Goal: Information Seeking & Learning: Learn about a topic

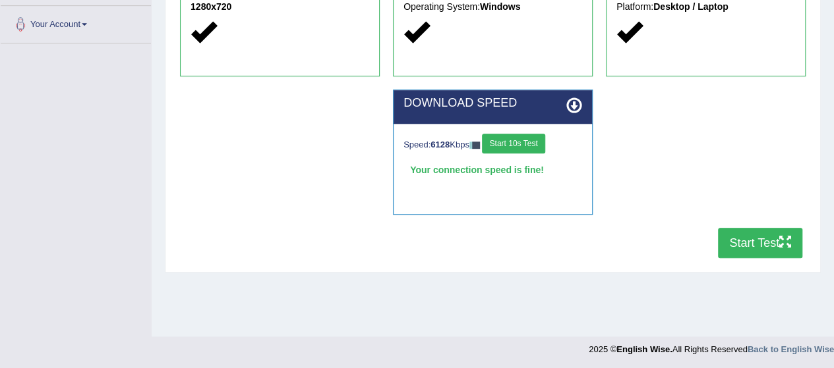
scroll to position [322, 0]
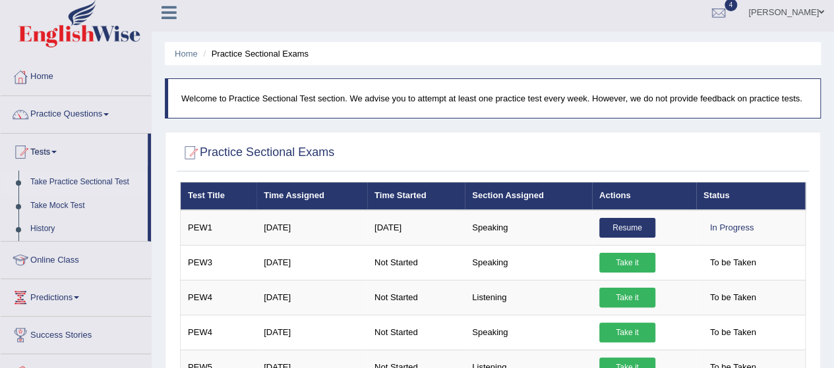
scroll to position [7, 0]
click at [44, 212] on link "Take Mock Test" at bounding box center [85, 206] width 123 height 24
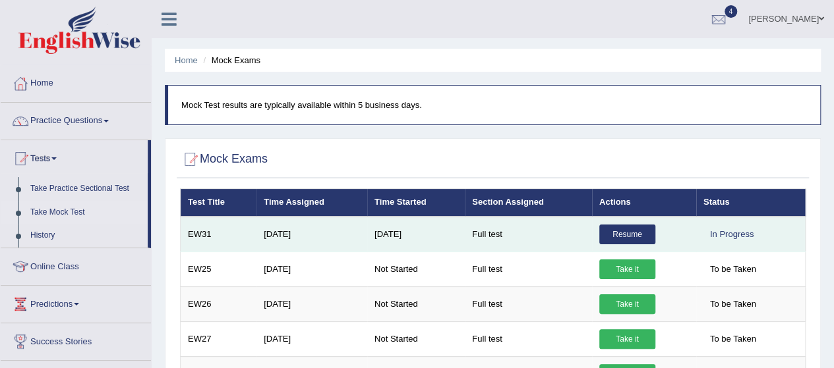
click at [647, 231] on link "Resume" at bounding box center [627, 235] width 56 height 20
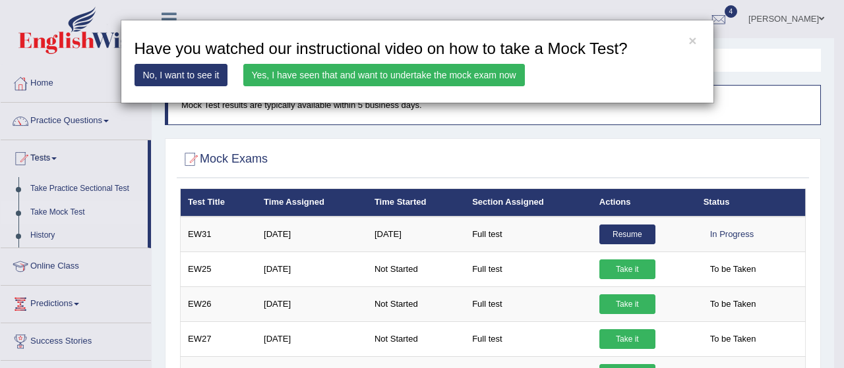
click at [346, 76] on link "Yes, I have seen that and want to undertake the mock exam now" at bounding box center [383, 75] width 281 height 22
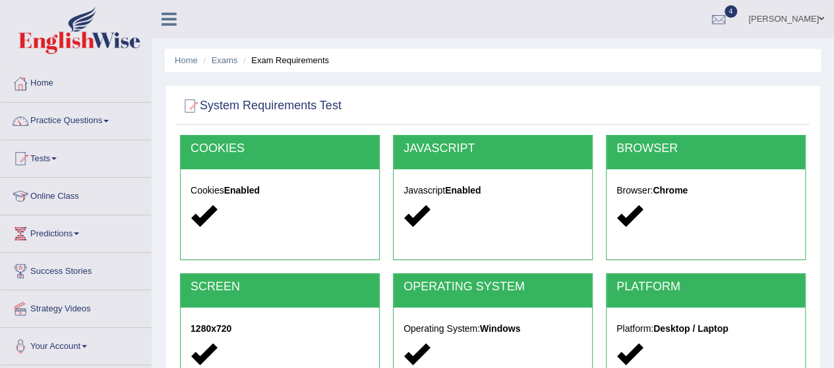
scroll to position [322, 0]
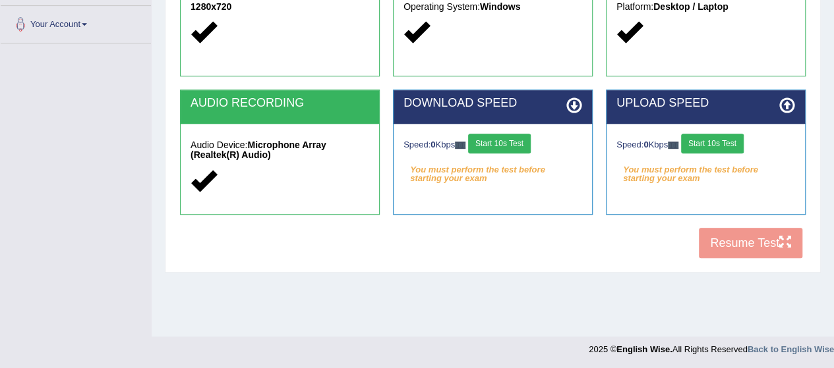
click at [504, 147] on button "Start 10s Test" at bounding box center [499, 144] width 63 height 20
click at [721, 144] on button "Start 10s Test" at bounding box center [712, 144] width 63 height 20
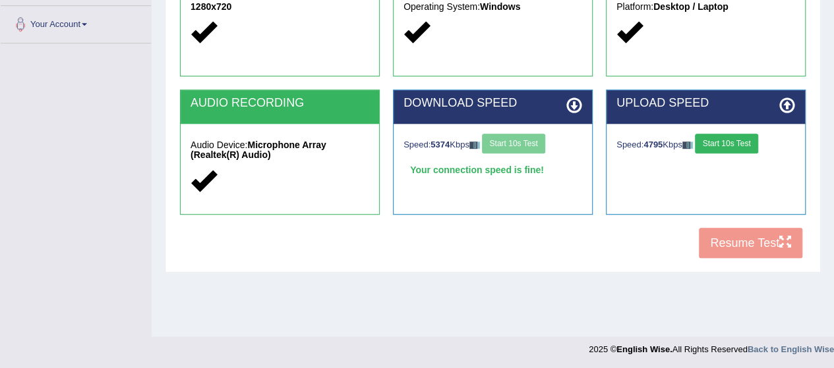
click at [724, 140] on button "Start 10s Test" at bounding box center [726, 144] width 63 height 20
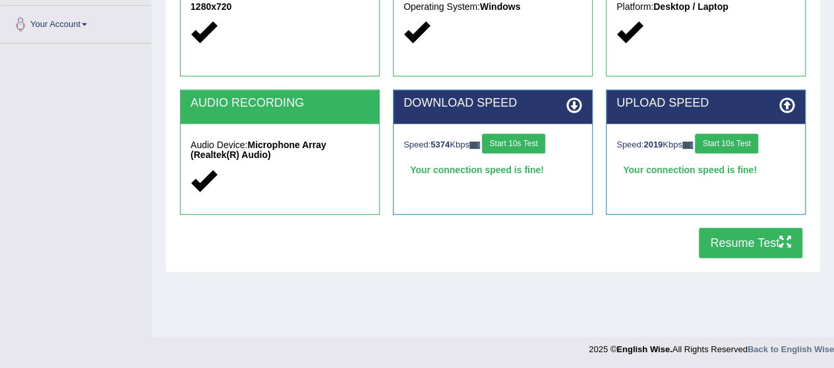
click at [739, 239] on button "Resume Test" at bounding box center [750, 243] width 103 height 30
click at [784, 249] on button "Resume Test" at bounding box center [750, 243] width 103 height 30
click at [741, 251] on button "Resume Test" at bounding box center [750, 243] width 103 height 30
click at [739, 251] on button "Resume Test" at bounding box center [750, 243] width 103 height 30
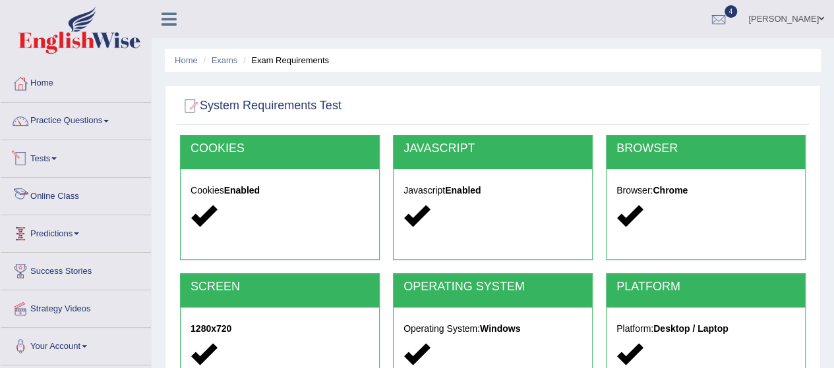
click at [59, 150] on link "Tests" at bounding box center [76, 156] width 150 height 33
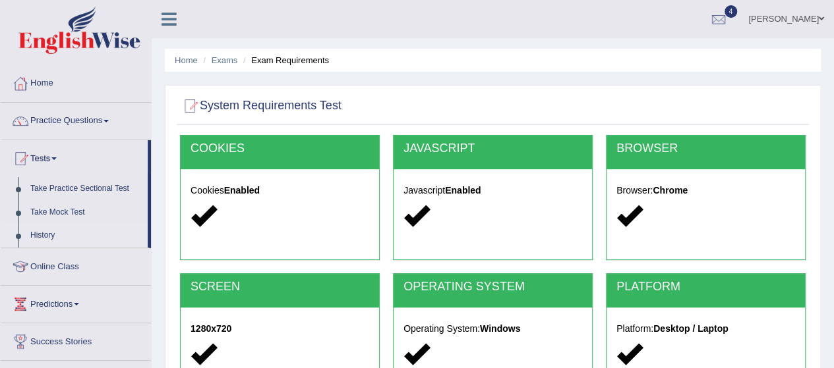
click at [51, 235] on link "History" at bounding box center [85, 236] width 123 height 24
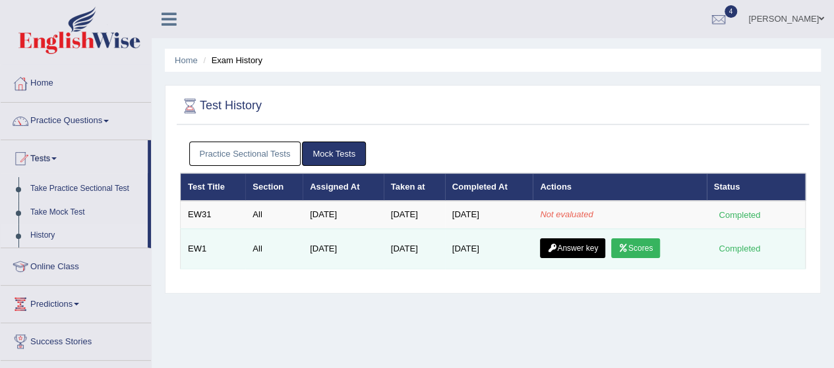
click at [627, 258] on td "Answer key Scores" at bounding box center [619, 249] width 173 height 40
click at [639, 250] on link "Scores" at bounding box center [635, 249] width 49 height 20
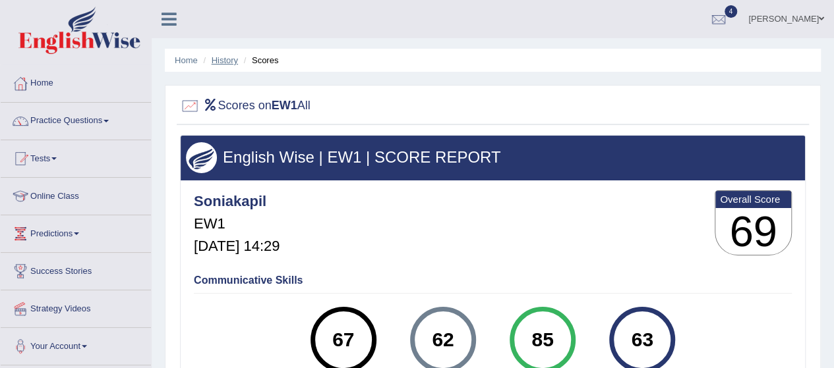
click at [225, 59] on link "History" at bounding box center [225, 60] width 26 height 10
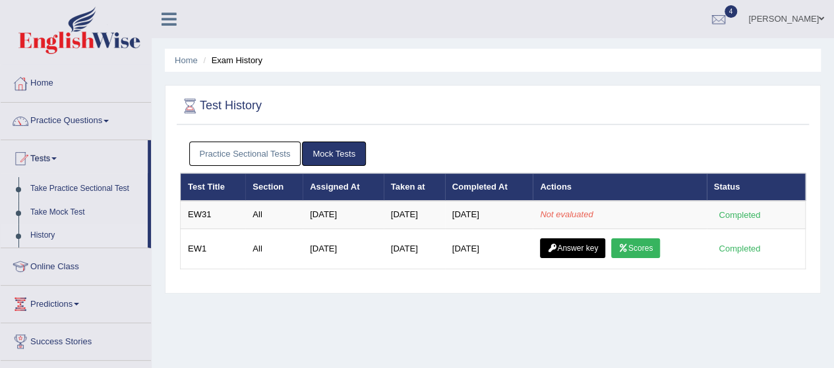
click at [260, 151] on link "Practice Sectional Tests" at bounding box center [245, 154] width 112 height 24
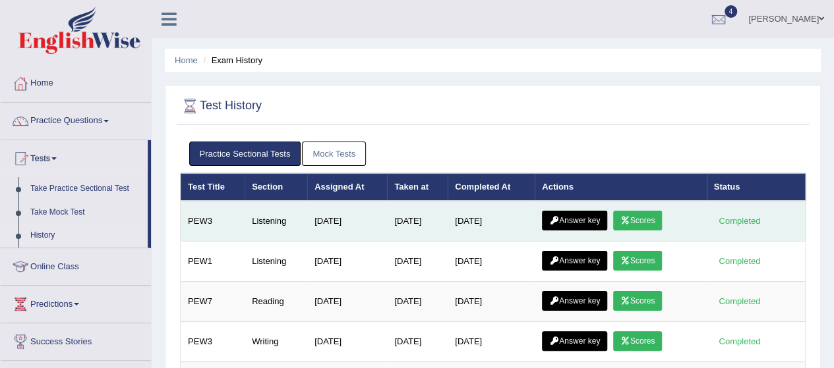
click at [643, 215] on link "Scores" at bounding box center [637, 221] width 49 height 20
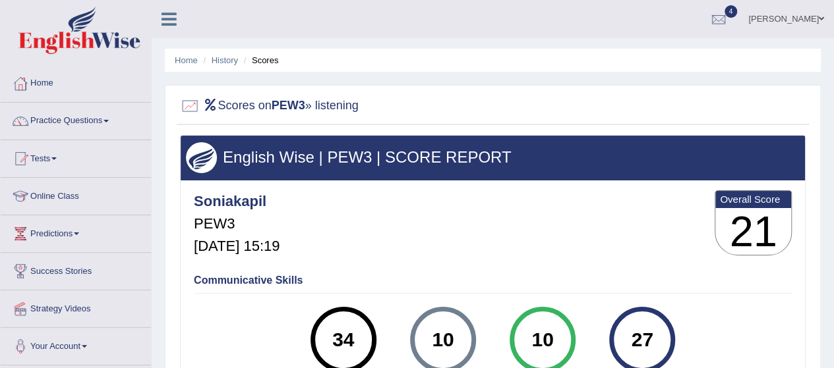
scroll to position [322, 0]
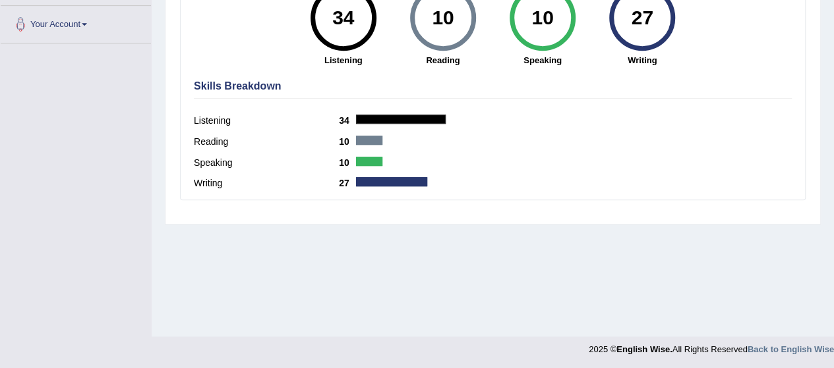
click at [830, 98] on div "Home History Scores Scores on PEW3 » listening English Wise | PEW3 | SCORE REPO…" at bounding box center [493, 7] width 682 height 659
click at [832, 42] on div "Home History Scores Scores on PEW3 » listening English Wise | PEW3 | SCORE REPO…" at bounding box center [493, 7] width 682 height 659
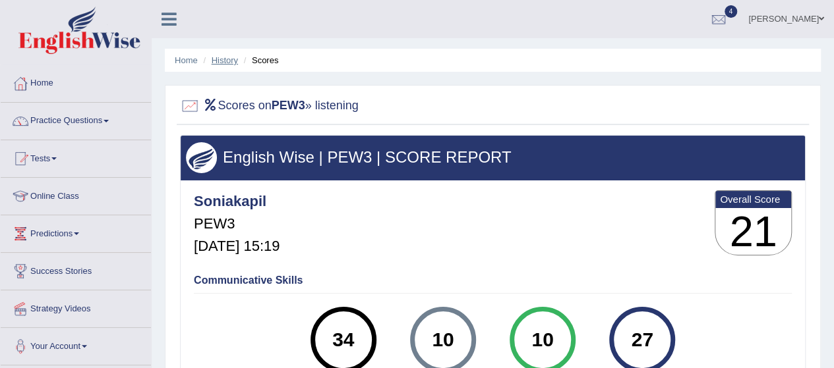
click at [219, 60] on link "History" at bounding box center [225, 60] width 26 height 10
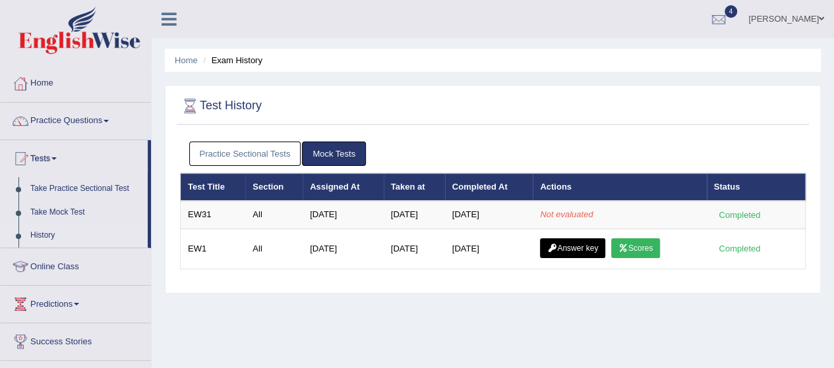
click at [233, 160] on link "Practice Sectional Tests" at bounding box center [245, 154] width 112 height 24
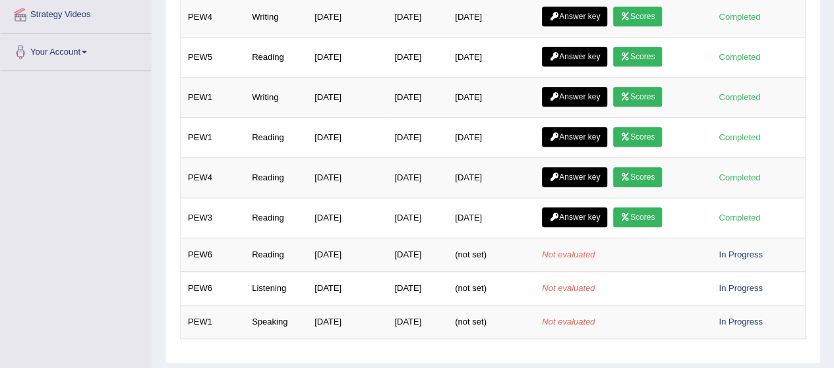
scroll to position [391, 0]
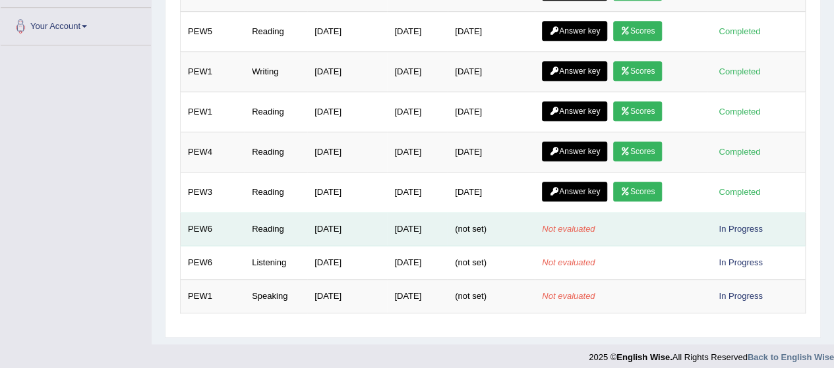
click at [349, 222] on td "[DATE]" at bounding box center [347, 230] width 80 height 34
click at [203, 221] on td "PEW6" at bounding box center [213, 230] width 65 height 34
click at [737, 225] on div "In Progress" at bounding box center [741, 229] width 54 height 14
click at [616, 225] on td "Not evaluated" at bounding box center [619, 230] width 171 height 34
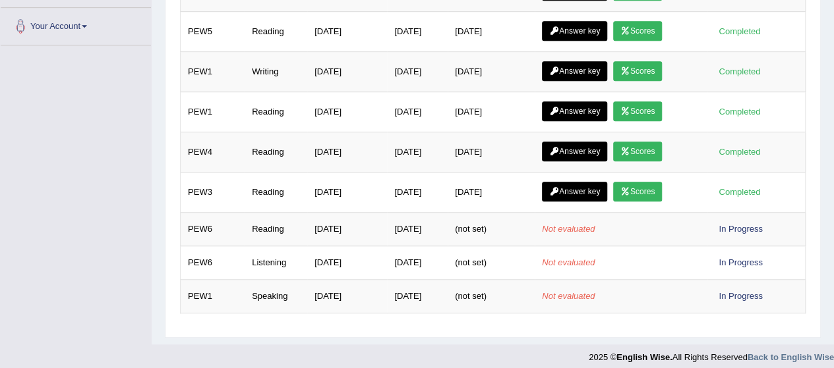
scroll to position [69, 0]
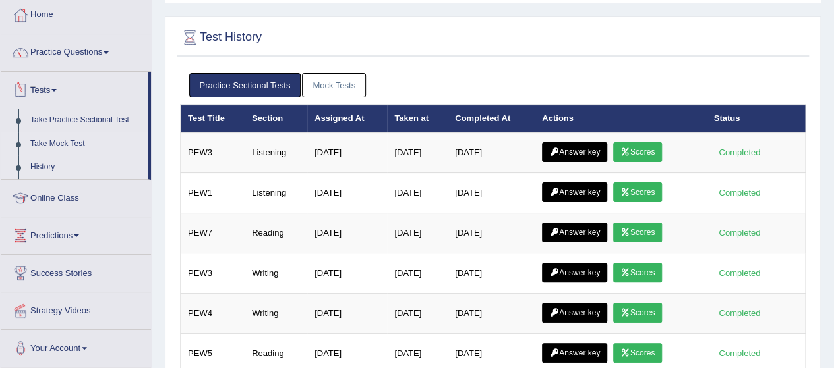
click at [53, 142] on link "Take Mock Test" at bounding box center [85, 144] width 123 height 24
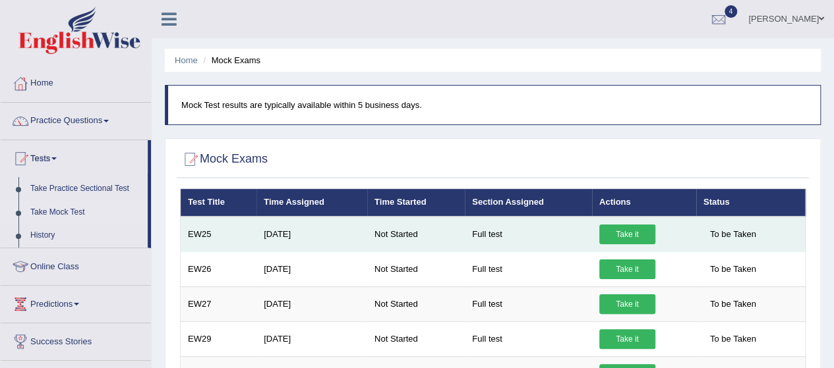
click at [619, 235] on link "Take it" at bounding box center [627, 235] width 56 height 20
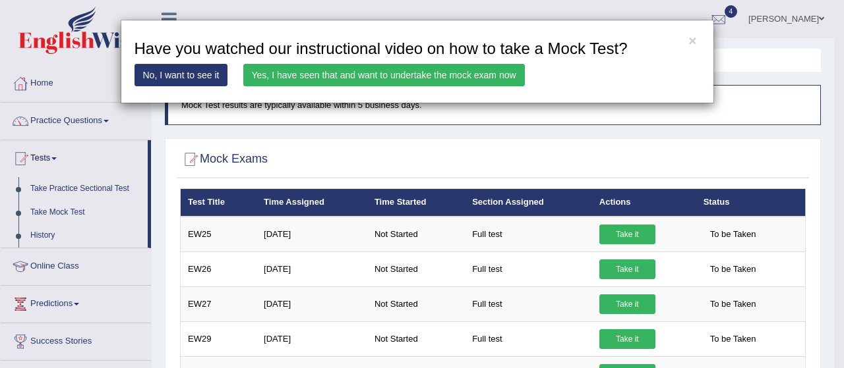
click at [405, 85] on link "Yes, I have seen that and want to undertake the mock exam now" at bounding box center [383, 75] width 281 height 22
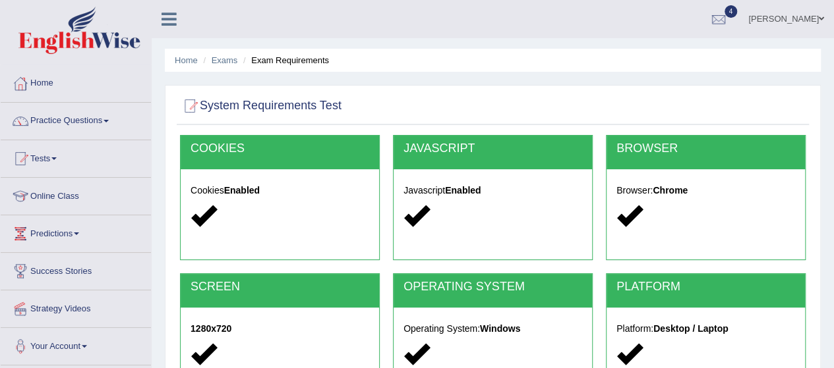
scroll to position [322, 0]
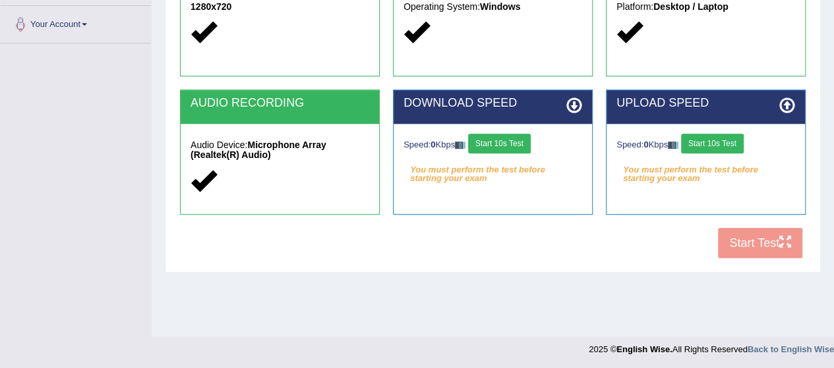
click at [739, 239] on div "COOKIES Cookies Enabled JAVASCRIPT Javascript Enabled BROWSER Browser: Chrome S…" at bounding box center [493, 39] width 632 height 453
click at [509, 146] on button "Start 10s Test" at bounding box center [499, 144] width 63 height 20
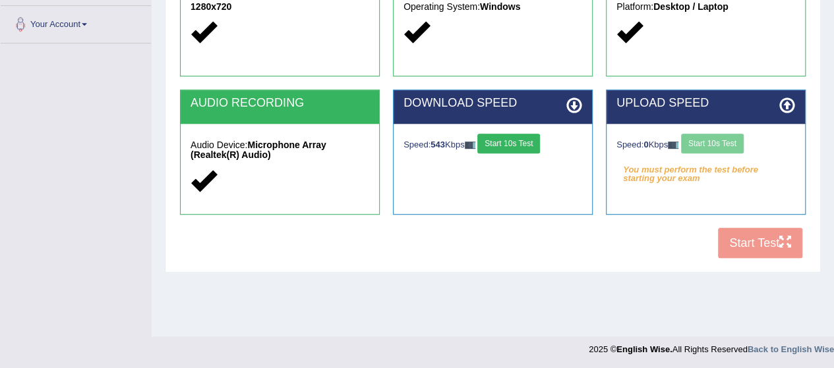
click at [705, 143] on div "Speed: 0 Kbps Start 10s Test" at bounding box center [705, 145] width 179 height 23
click at [525, 140] on button "Start 10s Test" at bounding box center [508, 144] width 63 height 20
click at [708, 139] on button "Start 10s Test" at bounding box center [712, 144] width 63 height 20
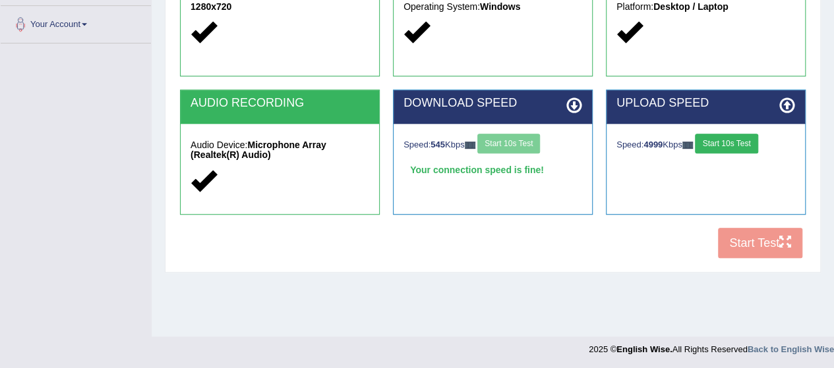
click at [729, 136] on button "Start 10s Test" at bounding box center [726, 144] width 63 height 20
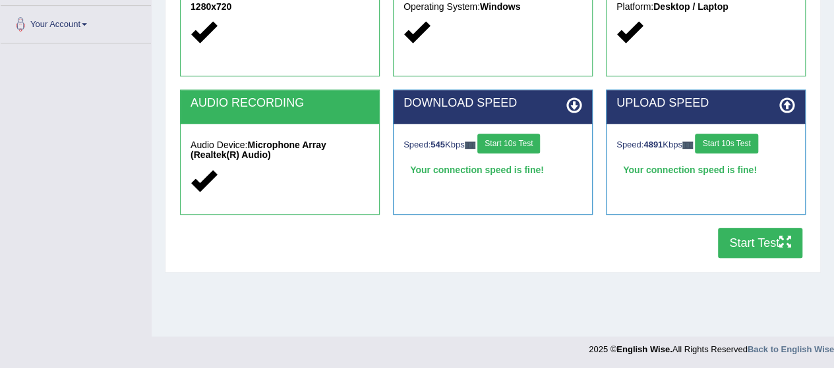
click at [770, 245] on button "Start Test" at bounding box center [760, 243] width 84 height 30
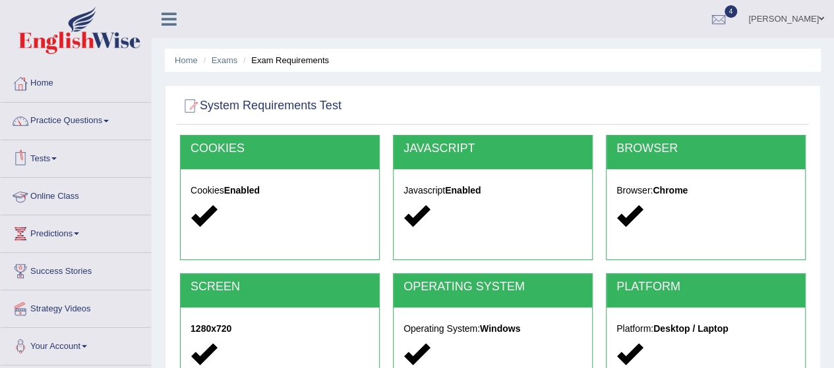
click at [57, 158] on span at bounding box center [53, 159] width 5 height 3
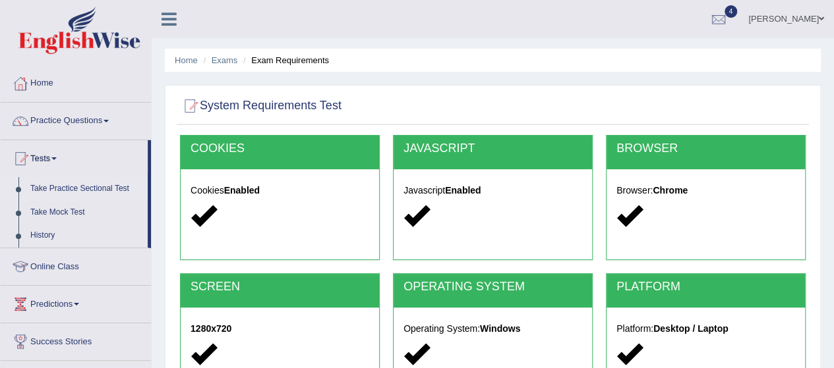
click at [90, 189] on link "Take Practice Sectional Test" at bounding box center [85, 189] width 123 height 24
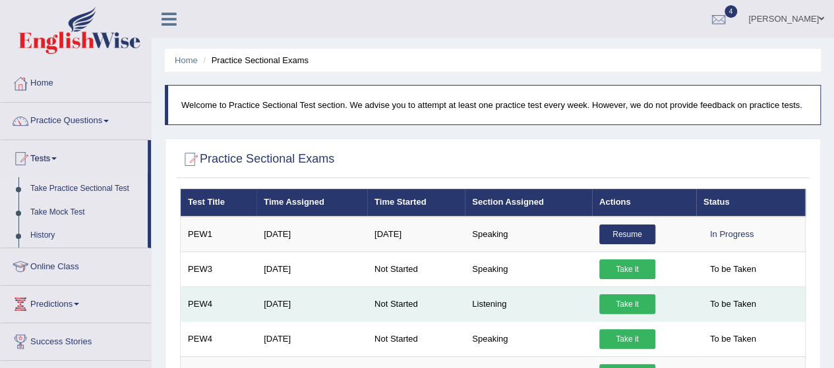
click at [641, 297] on link "Take it" at bounding box center [627, 305] width 56 height 20
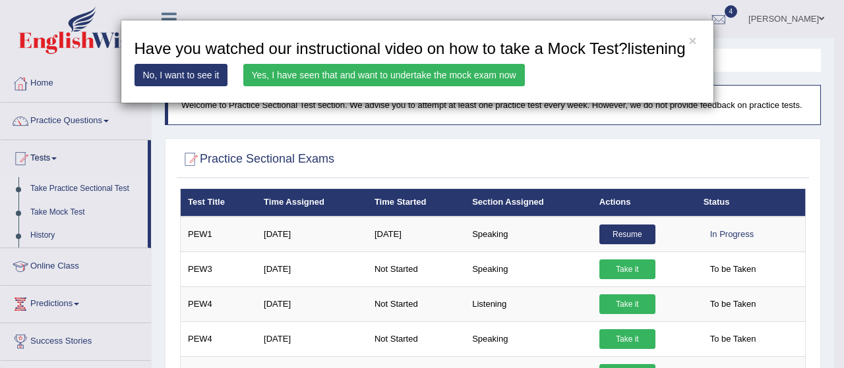
click at [409, 70] on link "Yes, I have seen that and want to undertake the mock exam now" at bounding box center [383, 75] width 281 height 22
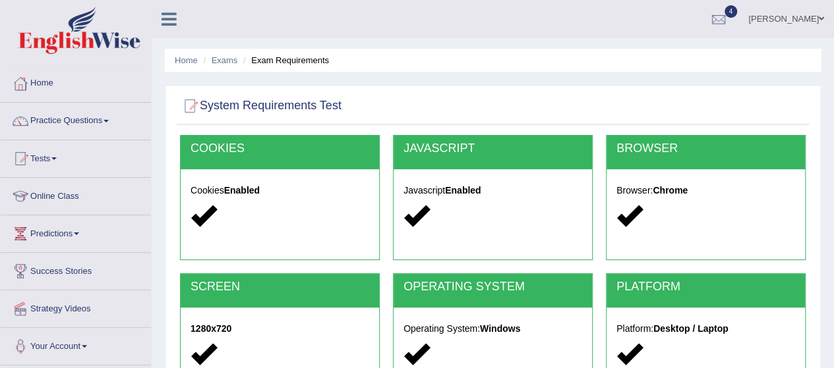
scroll to position [322, 0]
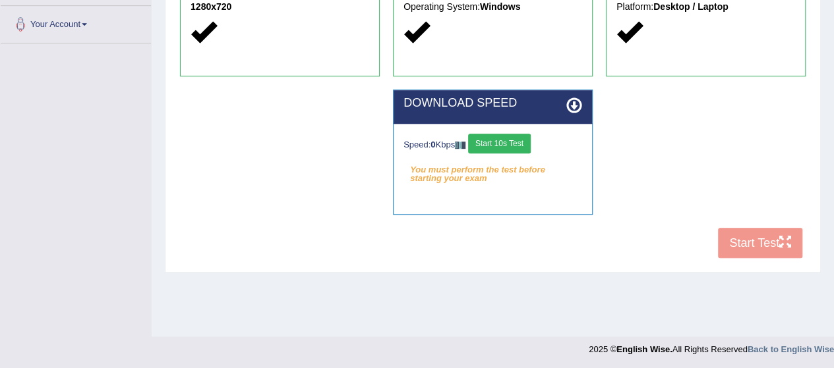
click at [510, 146] on button "Start 10s Test" at bounding box center [499, 144] width 63 height 20
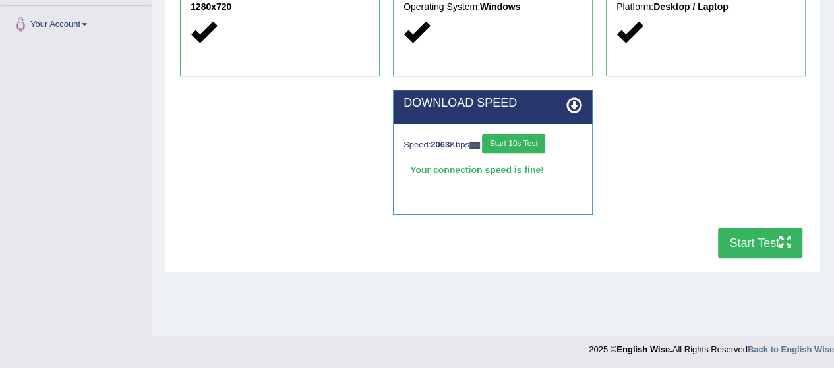
click at [768, 245] on button "Start Test" at bounding box center [760, 243] width 84 height 30
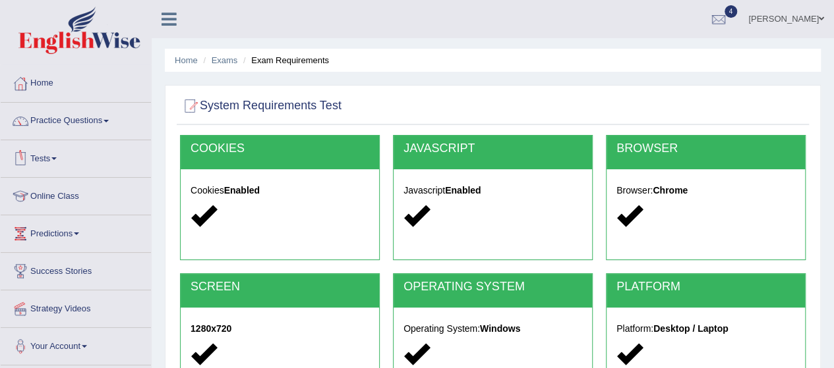
click at [46, 150] on link "Tests" at bounding box center [76, 156] width 150 height 33
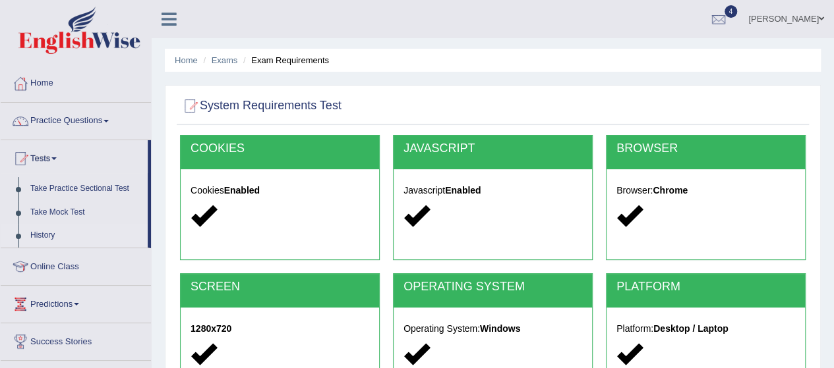
click at [53, 233] on link "History" at bounding box center [85, 236] width 123 height 24
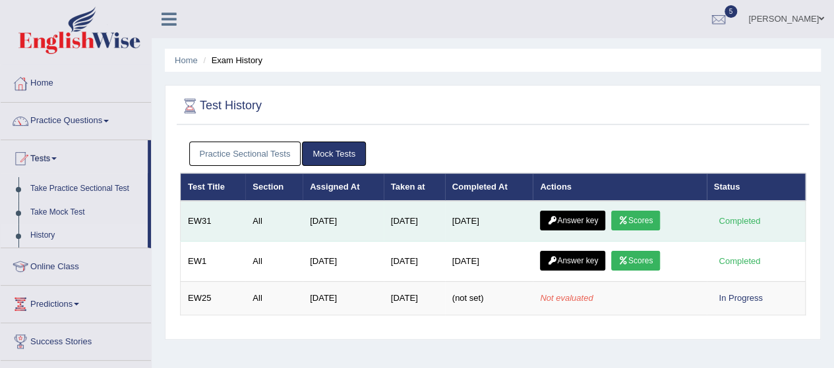
click at [641, 212] on link "Scores" at bounding box center [635, 221] width 49 height 20
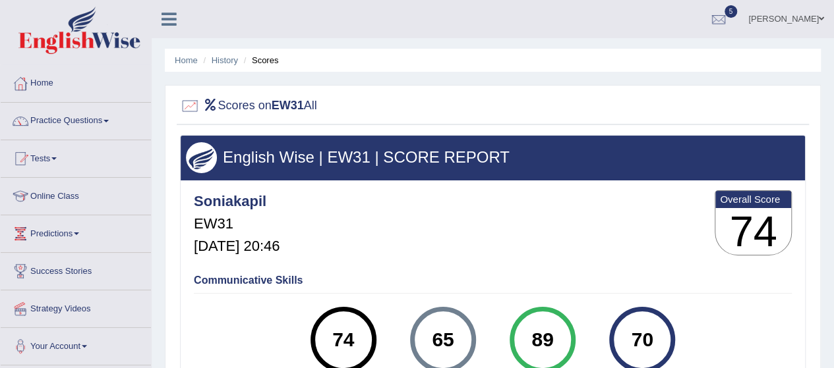
click at [833, 271] on div "Home History Scores Scores on EW31 All English Wise | EW31 | SCORE REPORT Sonia…" at bounding box center [493, 329] width 682 height 659
click at [220, 61] on link "History" at bounding box center [225, 60] width 26 height 10
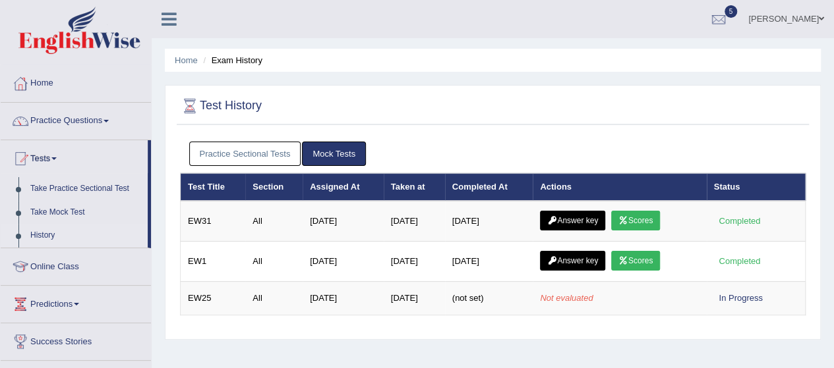
click at [211, 148] on link "Practice Sectional Tests" at bounding box center [245, 154] width 112 height 24
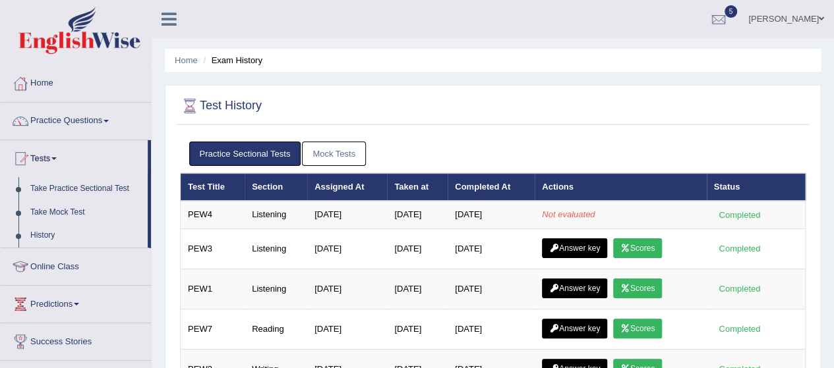
scroll to position [322, 0]
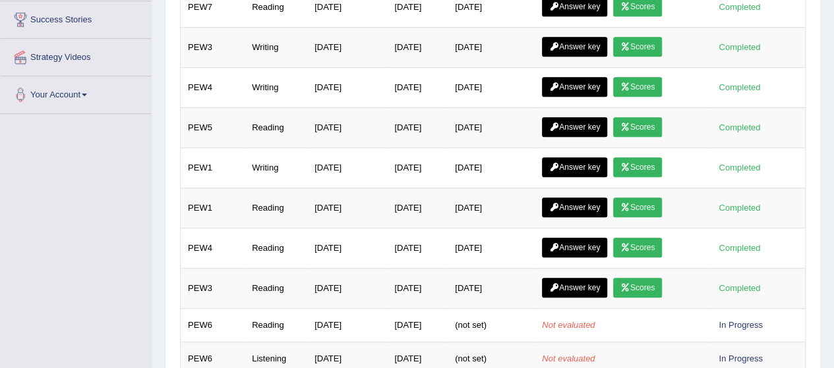
click at [822, 42] on div "Home Exam History Test History Practice Sectional Tests Mock Tests Test Title S…" at bounding box center [493, 59] width 682 height 763
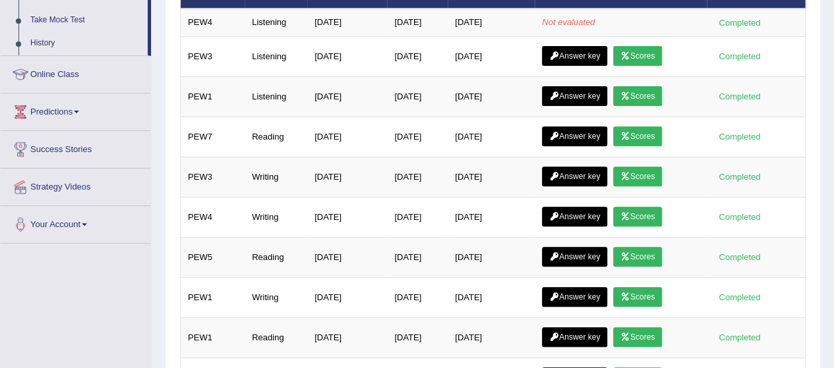
scroll to position [190, 0]
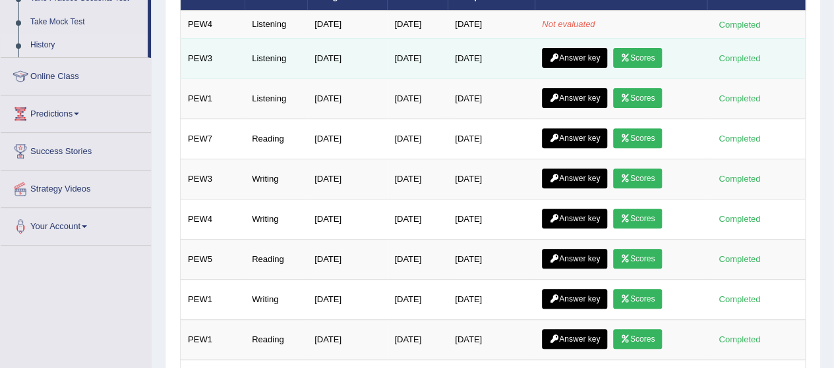
click at [637, 48] on link "Scores" at bounding box center [637, 58] width 49 height 20
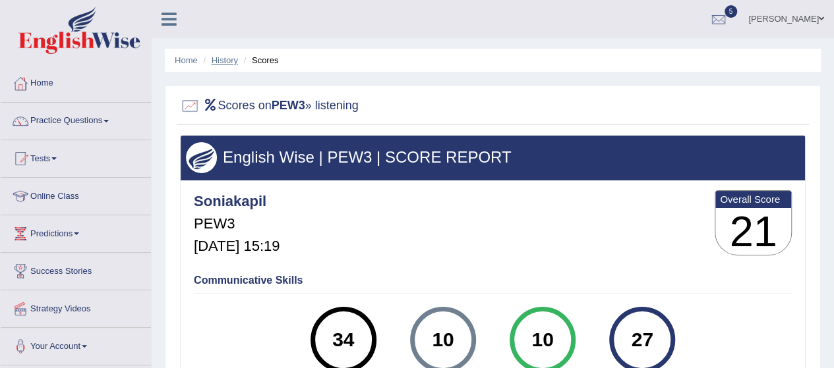
click at [229, 60] on link "History" at bounding box center [225, 60] width 26 height 10
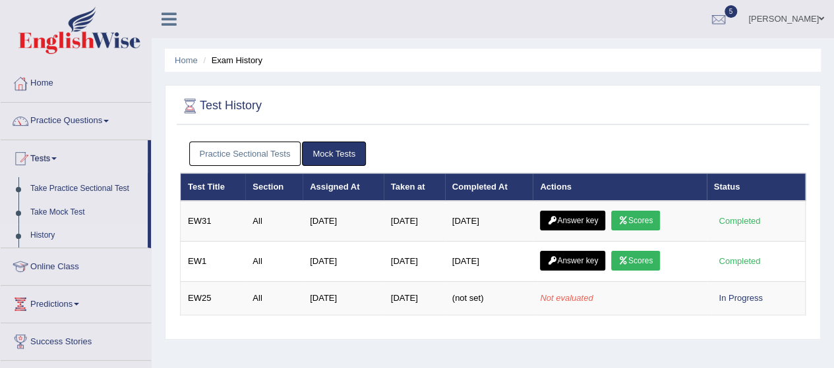
click at [255, 147] on link "Practice Sectional Tests" at bounding box center [245, 154] width 112 height 24
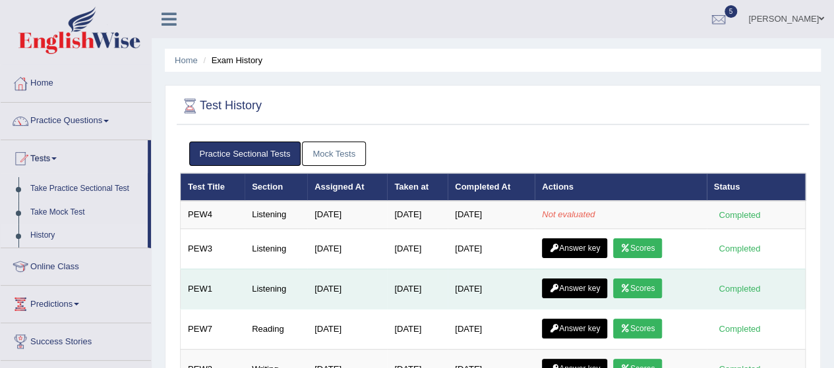
click at [662, 295] on link "Scores" at bounding box center [637, 289] width 49 height 20
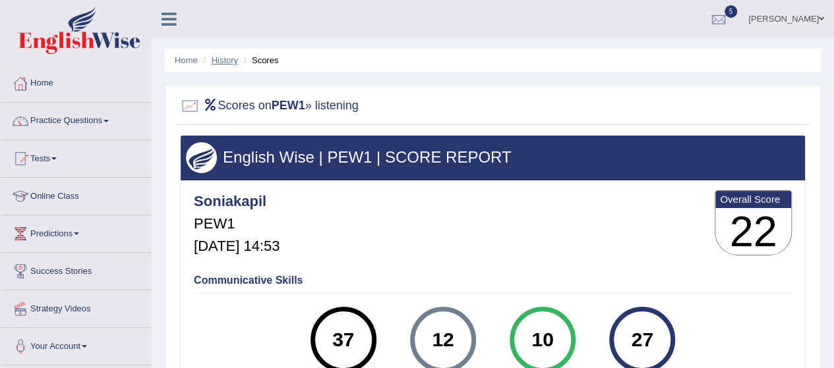
click at [227, 60] on link "History" at bounding box center [225, 60] width 26 height 10
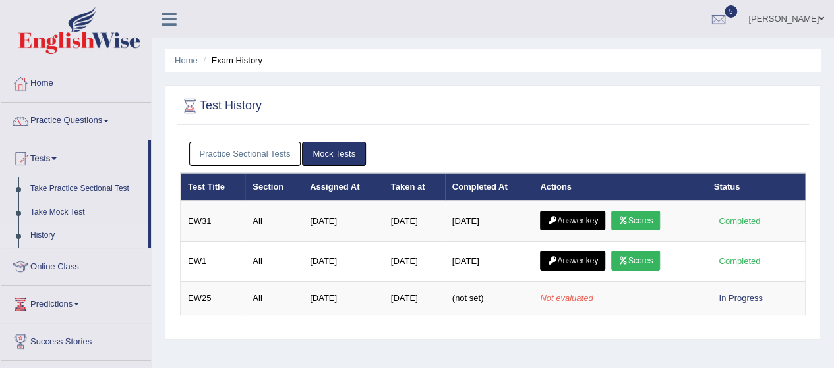
click at [224, 156] on link "Practice Sectional Tests" at bounding box center [245, 154] width 112 height 24
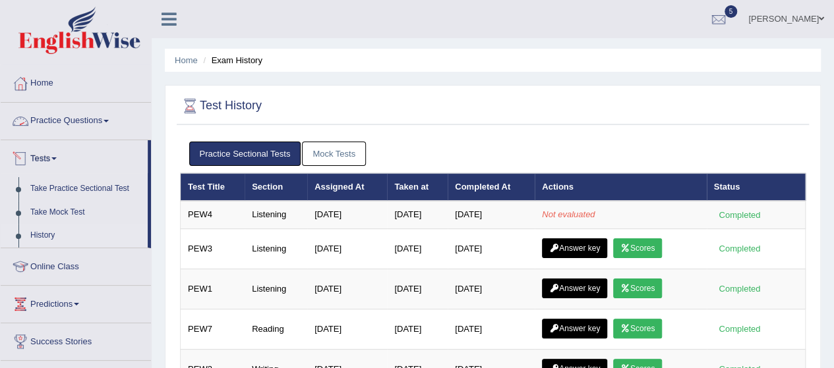
click at [109, 121] on span at bounding box center [105, 121] width 5 height 3
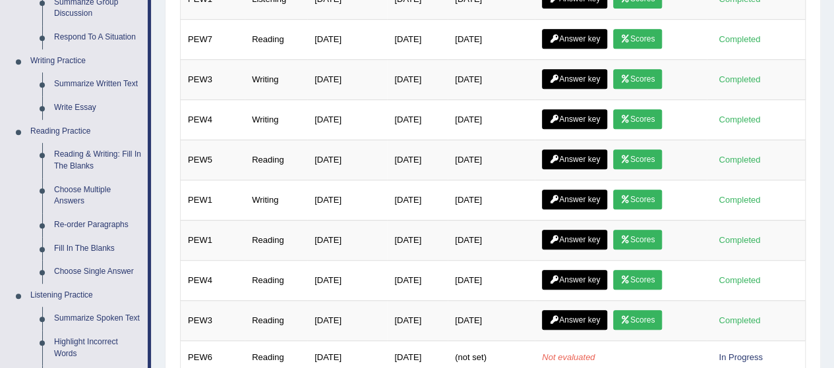
scroll to position [316, 0]
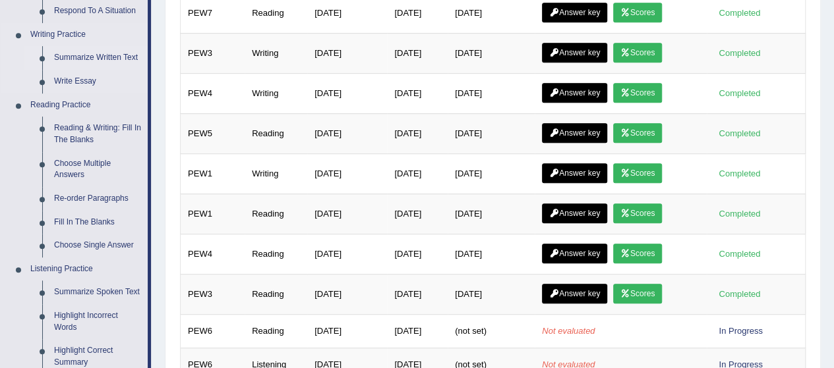
click at [98, 49] on link "Summarize Written Text" at bounding box center [98, 58] width 100 height 24
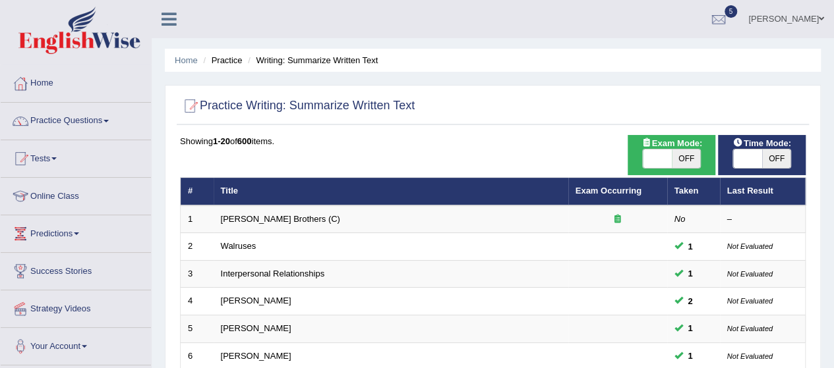
click at [683, 159] on span "OFF" at bounding box center [686, 159] width 29 height 18
checkbox input "true"
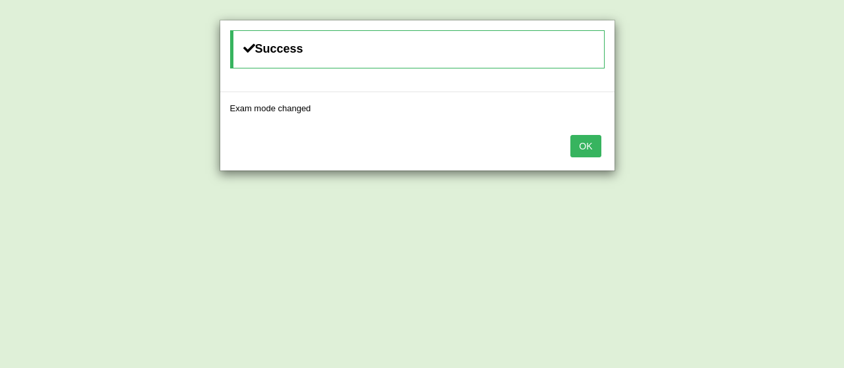
click at [579, 146] on button "OK" at bounding box center [585, 146] width 30 height 22
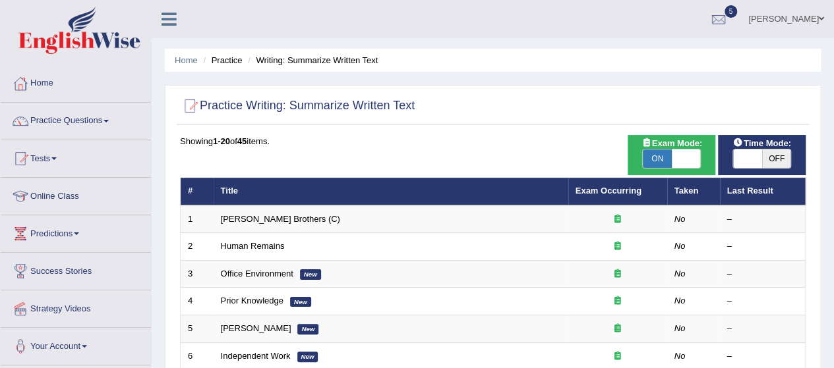
click at [783, 157] on span "OFF" at bounding box center [776, 159] width 29 height 18
checkbox input "true"
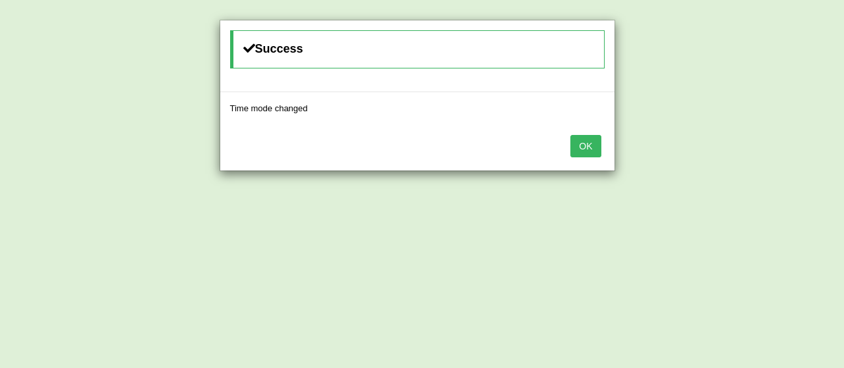
click at [589, 144] on button "OK" at bounding box center [585, 146] width 30 height 22
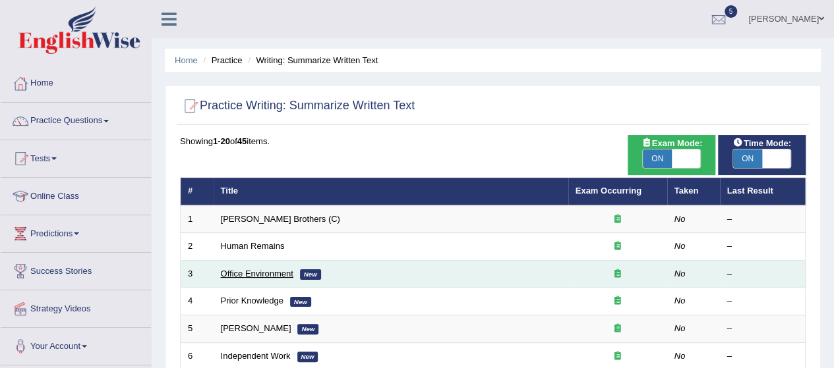
click at [266, 269] on link "Office Environment" at bounding box center [257, 274] width 72 height 10
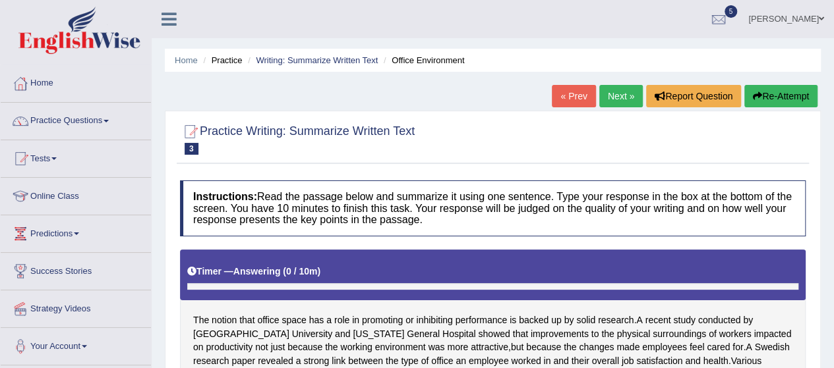
click at [824, 293] on div "Home Practice Writing: Summarize Written Text Office Environment « Prev Next » …" at bounding box center [493, 370] width 682 height 740
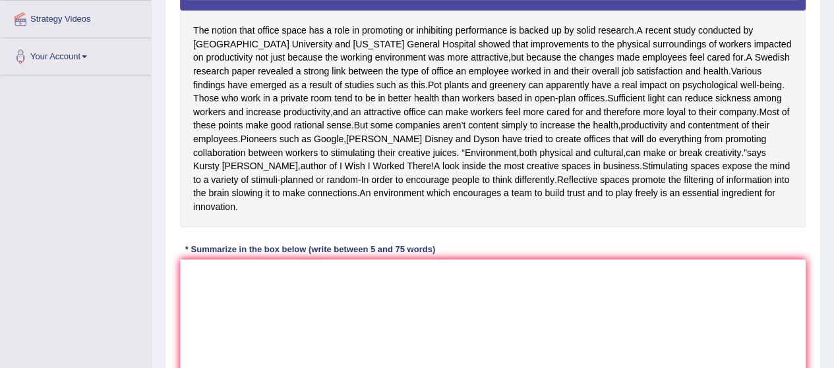
scroll to position [264, 0]
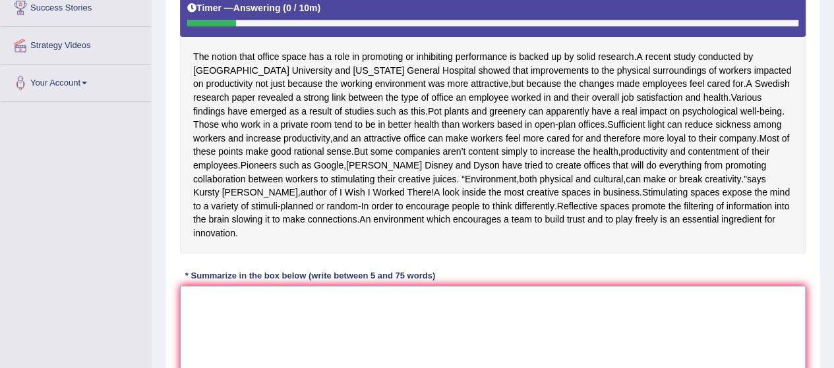
click at [187, 314] on textarea at bounding box center [492, 350] width 625 height 128
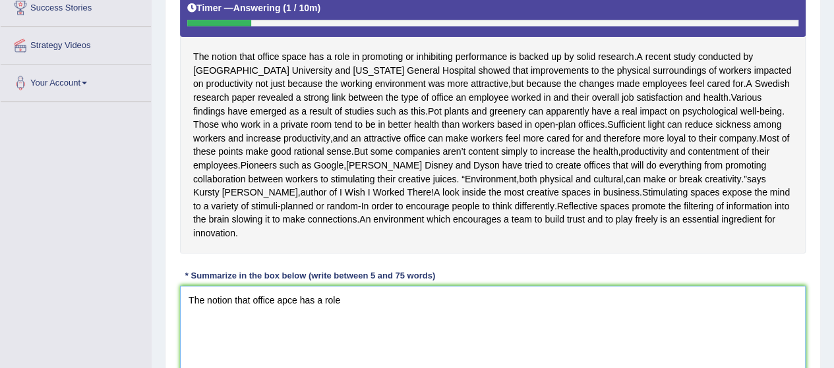
click at [279, 313] on textarea "The notion that office apce has a role" at bounding box center [492, 350] width 625 height 128
click at [355, 307] on textarea "The notion that office space has a role" at bounding box center [492, 350] width 625 height 128
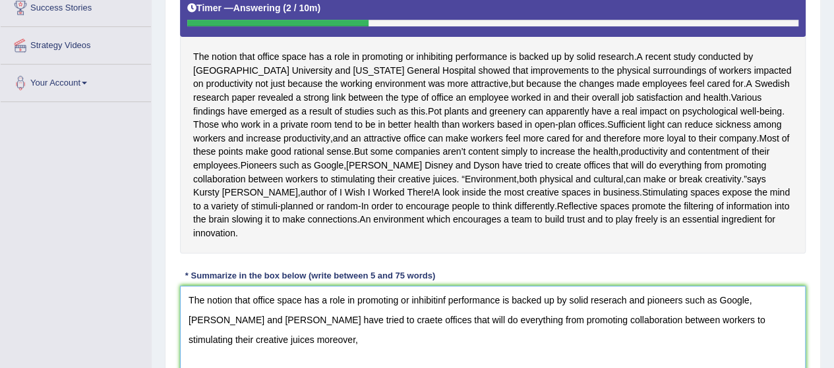
click at [206, 337] on textarea "The notion that office space has a role in promoting or inhibitinf performance …" at bounding box center [492, 350] width 625 height 128
click at [245, 353] on textarea "The notion that office space has a role in promoting or inhibitinf performance …" at bounding box center [492, 350] width 625 height 128
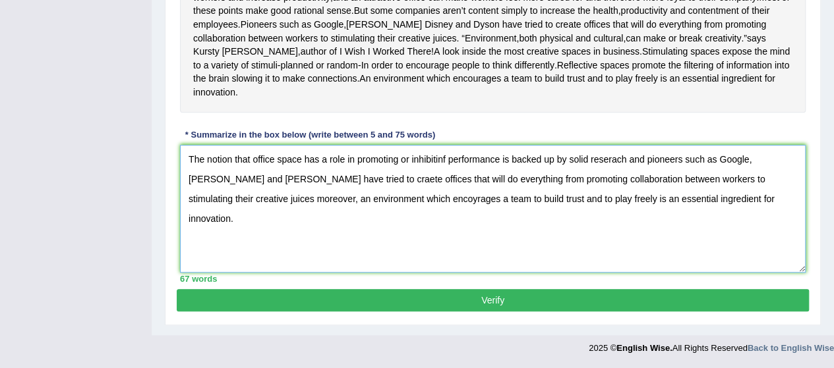
type textarea "The notion that office space has a role in promoting or inhibitinf performance …"
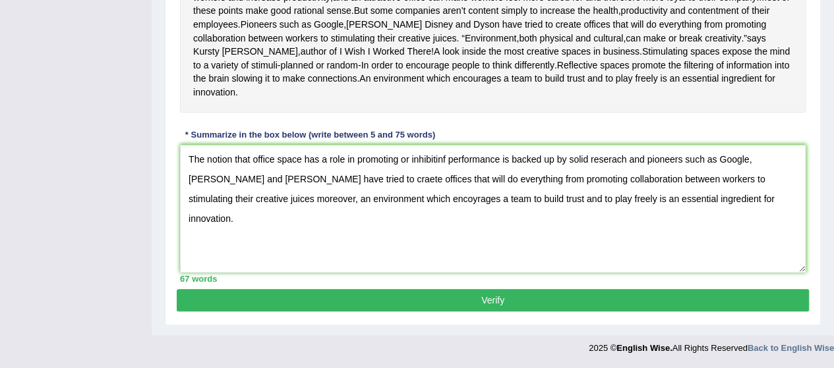
click at [460, 292] on button "Verify" at bounding box center [493, 300] width 632 height 22
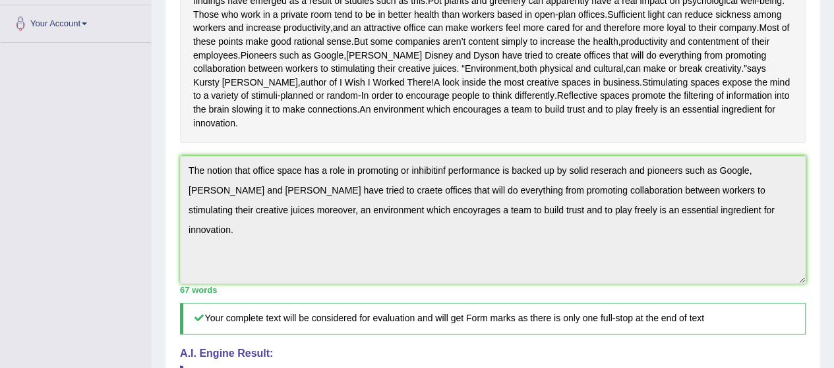
scroll to position [0, 0]
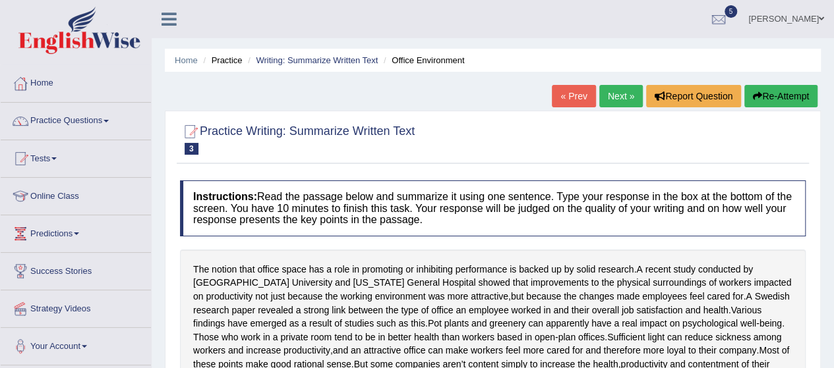
click at [610, 90] on link "Next »" at bounding box center [620, 96] width 43 height 22
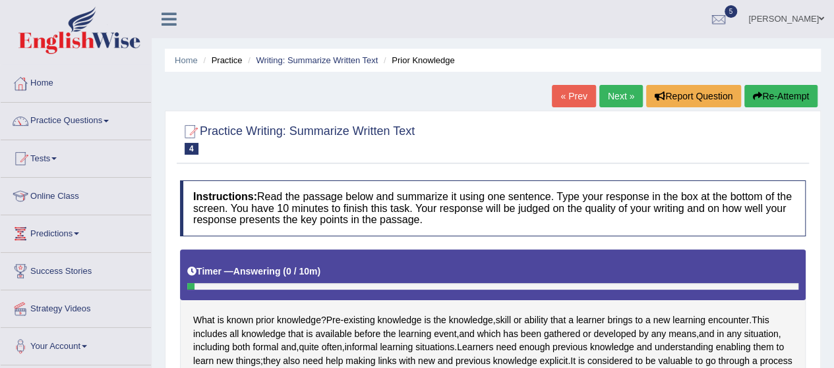
click at [824, 218] on div "Home Practice Writing: Summarize Written Text Prior Knowledge « Prev Next » Rep…" at bounding box center [493, 329] width 682 height 659
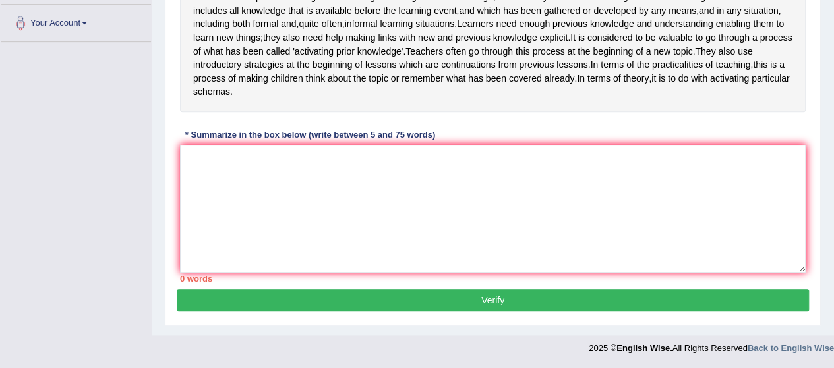
scroll to position [334, 0]
click at [219, 190] on textarea at bounding box center [492, 209] width 625 height 128
click at [829, 67] on div "Home Practice Writing: Summarize Written Text Prior Knowledge « Prev Next » Rep…" at bounding box center [493, 5] width 682 height 659
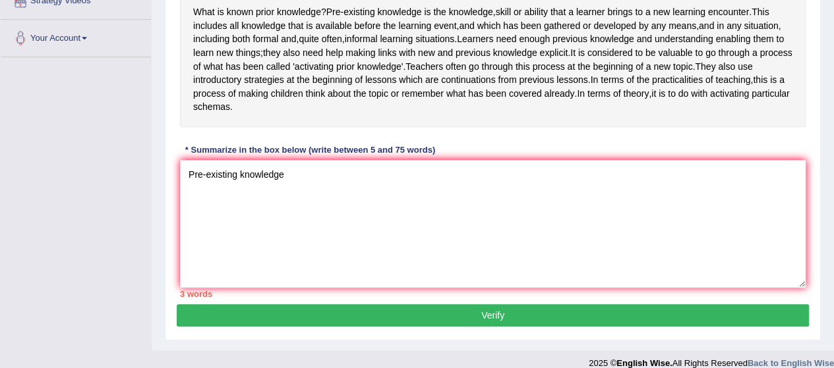
scroll to position [281, 0]
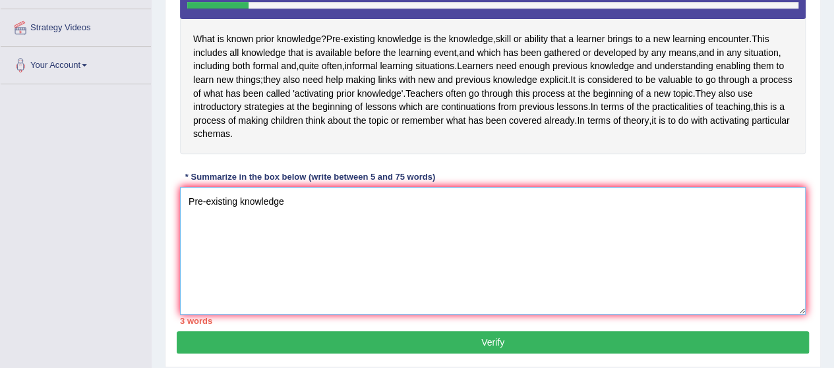
click at [305, 216] on textarea "Pre-existing knowledge" at bounding box center [492, 251] width 625 height 128
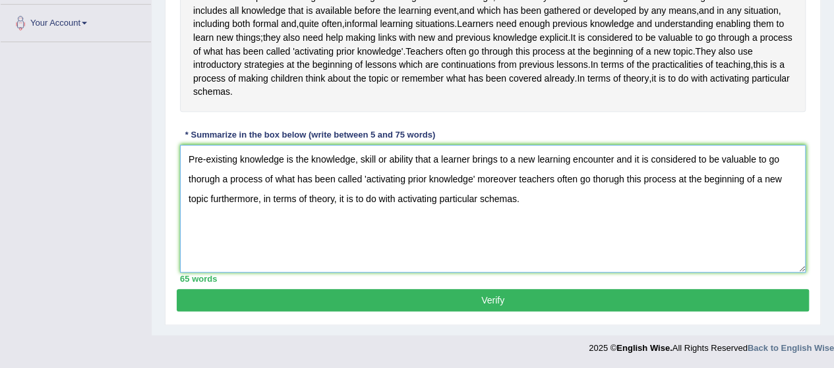
scroll to position [334, 0]
type textarea "Pre-existing knowledge is the knowledge, skill or ability that a learner brings…"
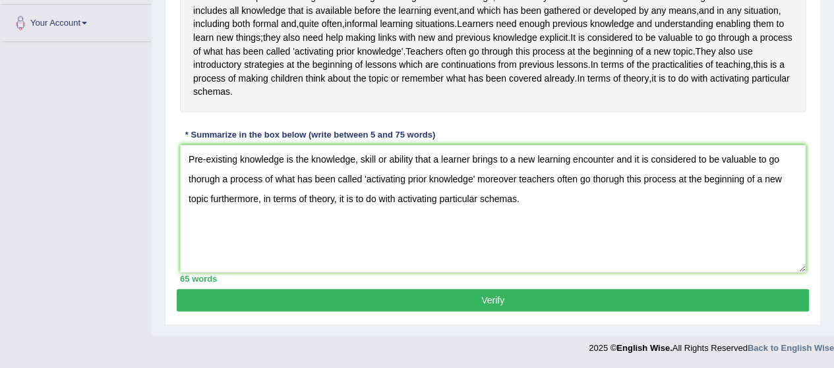
click at [479, 299] on button "Verify" at bounding box center [493, 300] width 632 height 22
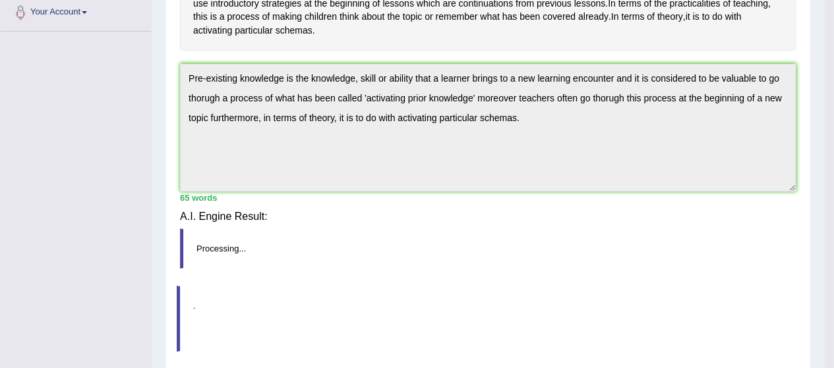
scroll to position [323, 0]
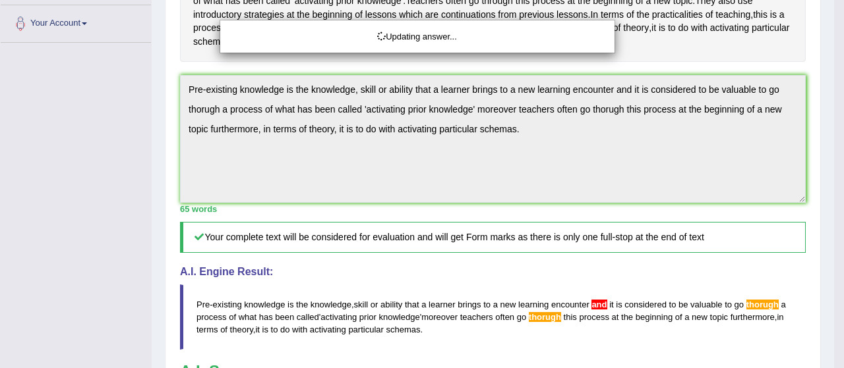
drag, startPoint x: 838, startPoint y: 227, endPoint x: 843, endPoint y: 304, distance: 77.2
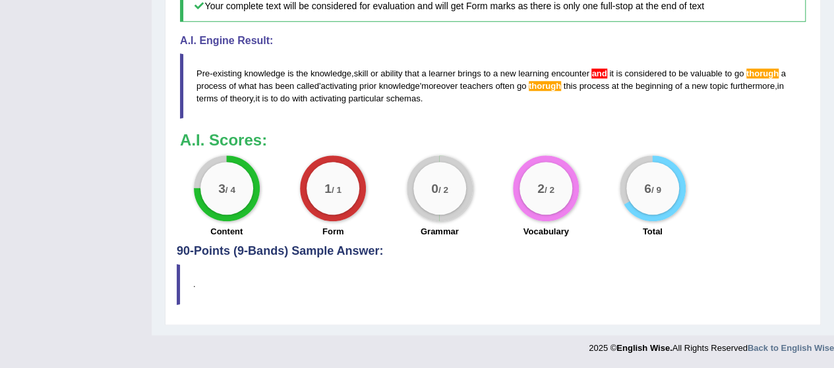
scroll to position [0, 0]
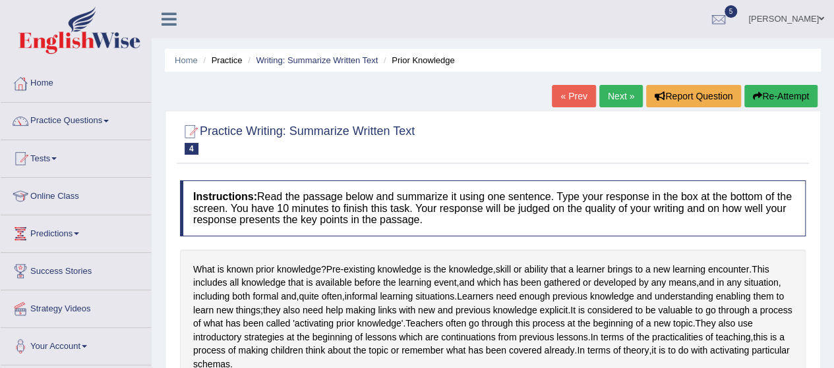
click at [618, 95] on link "Next »" at bounding box center [620, 96] width 43 height 22
